Goal: Task Accomplishment & Management: Complete application form

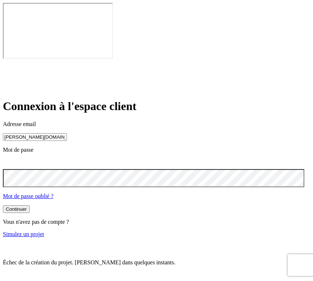
click at [49, 133] on input "james.bond+300@nalo.fr" at bounding box center [35, 137] width 64 height 8
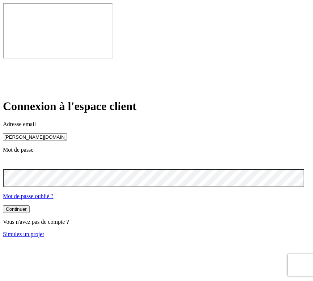
type input "james.bond+36@nalo.fr"
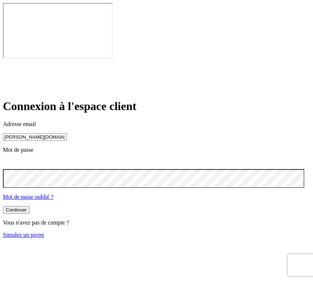
click at [18, 206] on button "Continuer" at bounding box center [16, 210] width 27 height 8
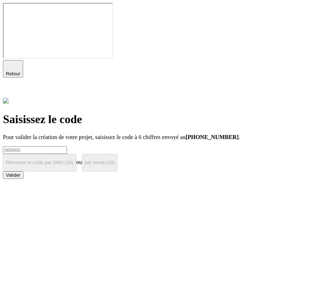
click at [67, 146] on input at bounding box center [35, 150] width 64 height 8
type input "000000"
click at [24, 179] on button "Valider" at bounding box center [13, 175] width 21 height 8
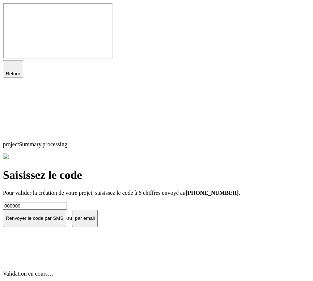
click at [10, 89] on icon at bounding box center [7, 91] width 5 height 5
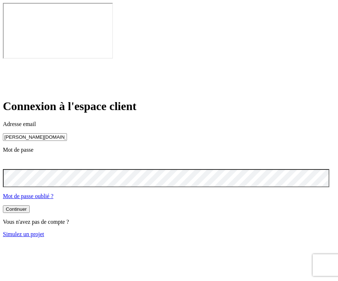
click at [42, 133] on input "[PERSON_NAME][DOMAIN_NAME][EMAIL_ADDRESS][DOMAIN_NAME]" at bounding box center [35, 137] width 64 height 8
type input "[PERSON_NAME][DOMAIN_NAME][EMAIL_ADDRESS][DOMAIN_NAME]"
click at [22, 206] on button "Continuer" at bounding box center [16, 210] width 27 height 8
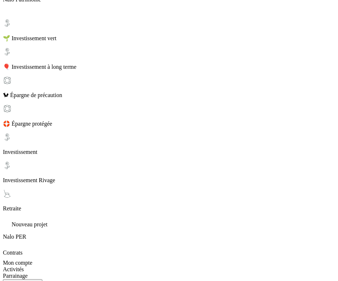
scroll to position [394, 0]
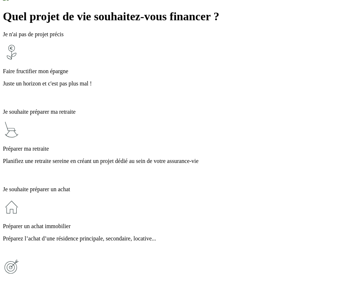
scroll to position [104, 0]
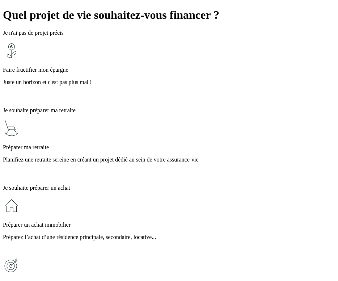
click at [84, 280] on p "Faire un achat important" at bounding box center [169, 284] width 332 height 7
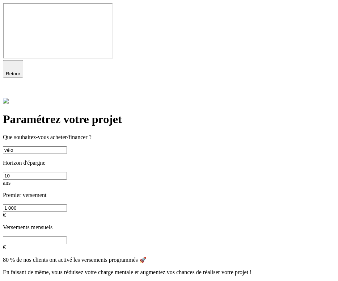
click at [30, 280] on button "Continuer" at bounding box center [16, 285] width 27 height 8
type input "Vélo"
type input "0"
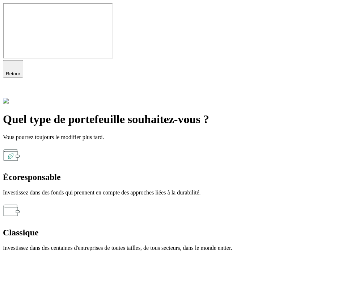
click at [135, 201] on div "Classique Investissez dans des centaines d'entreprises de toutes tailles, de to…" at bounding box center [169, 226] width 332 height 50
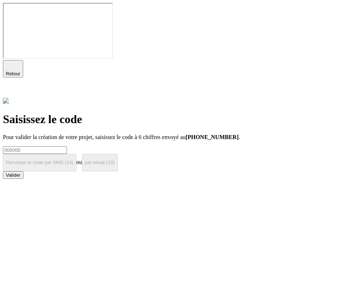
click at [67, 146] on input at bounding box center [35, 150] width 64 height 8
type input "000000"
click at [24, 179] on button "Valider" at bounding box center [13, 175] width 21 height 8
